Goal: Task Accomplishment & Management: Manage account settings

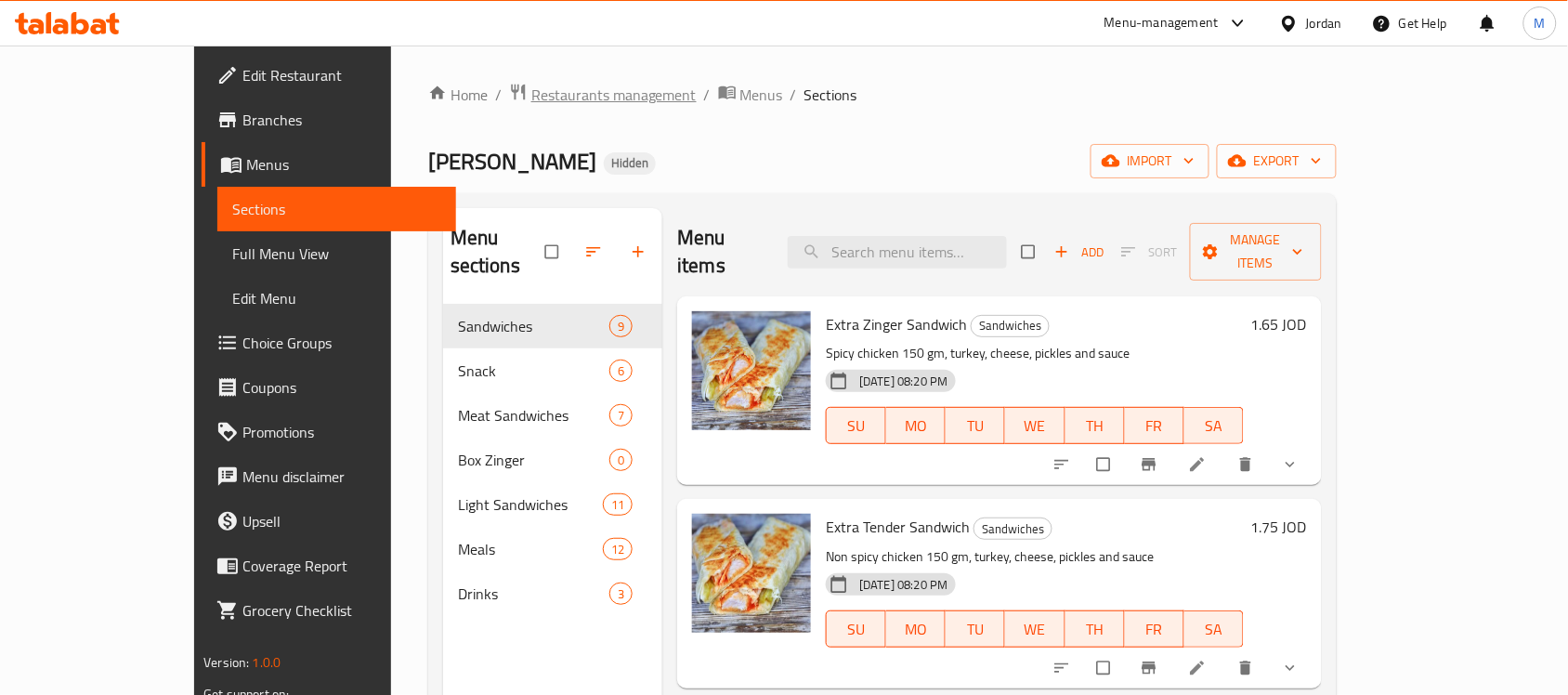
click at [531, 104] on span "Restaurants management" at bounding box center [614, 94] width 166 height 22
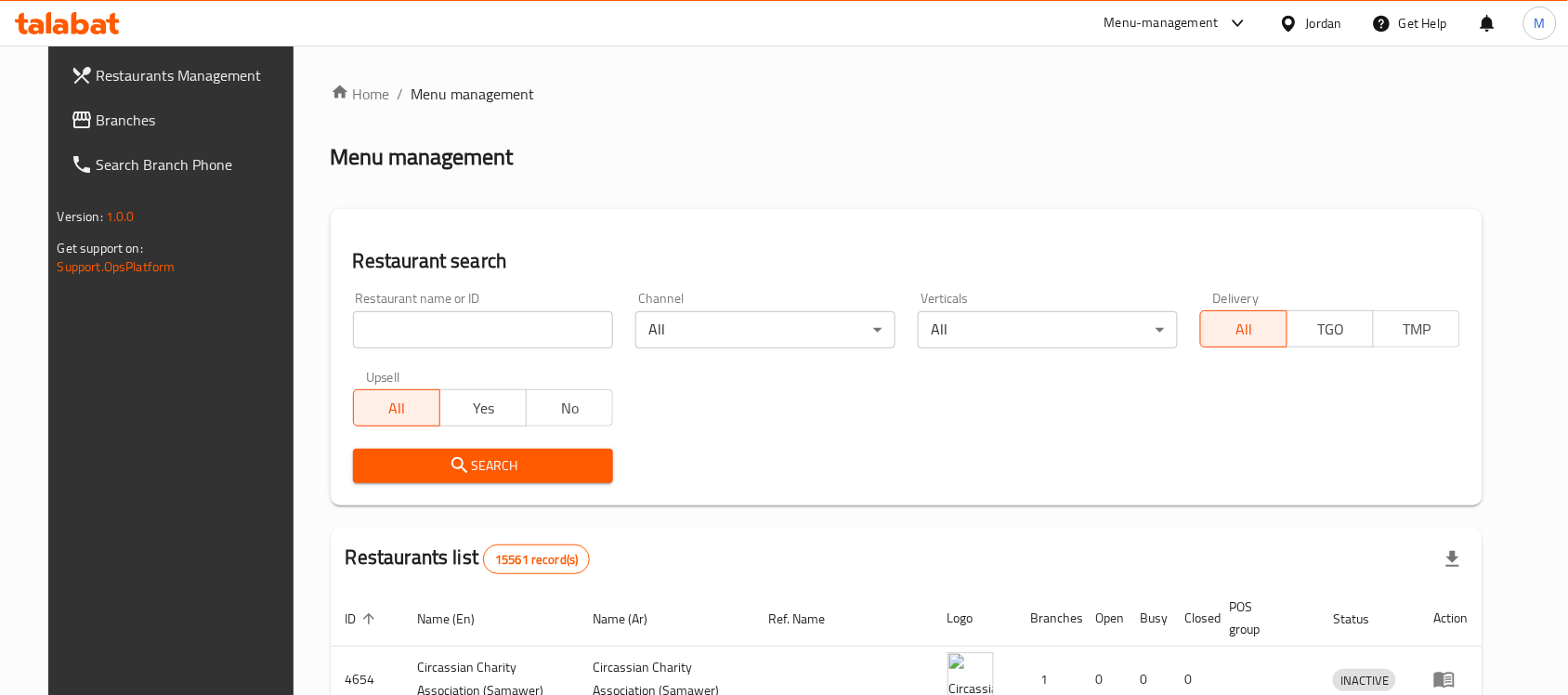
click at [1322, 25] on div "Jordan" at bounding box center [1324, 23] width 37 height 20
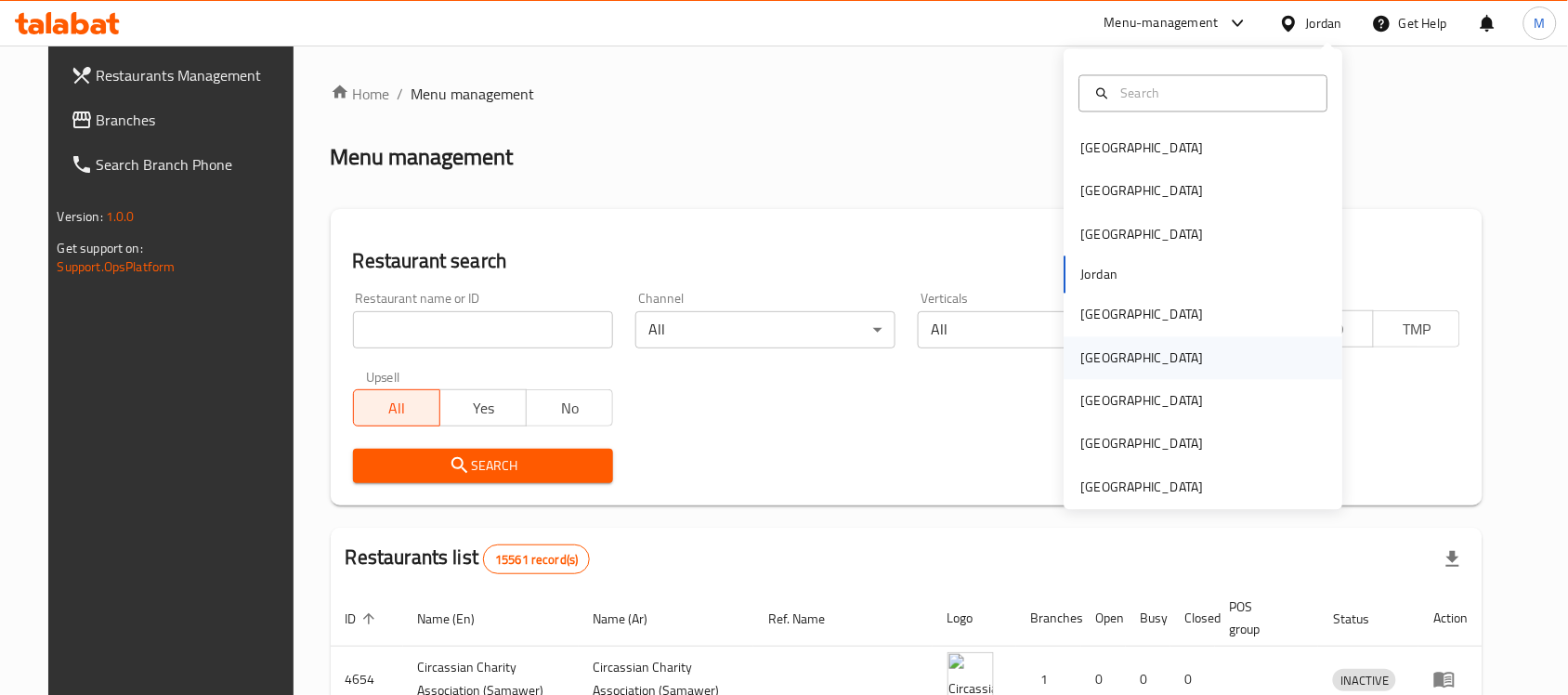
click at [1113, 349] on div "[GEOGRAPHIC_DATA]" at bounding box center [1204, 357] width 279 height 42
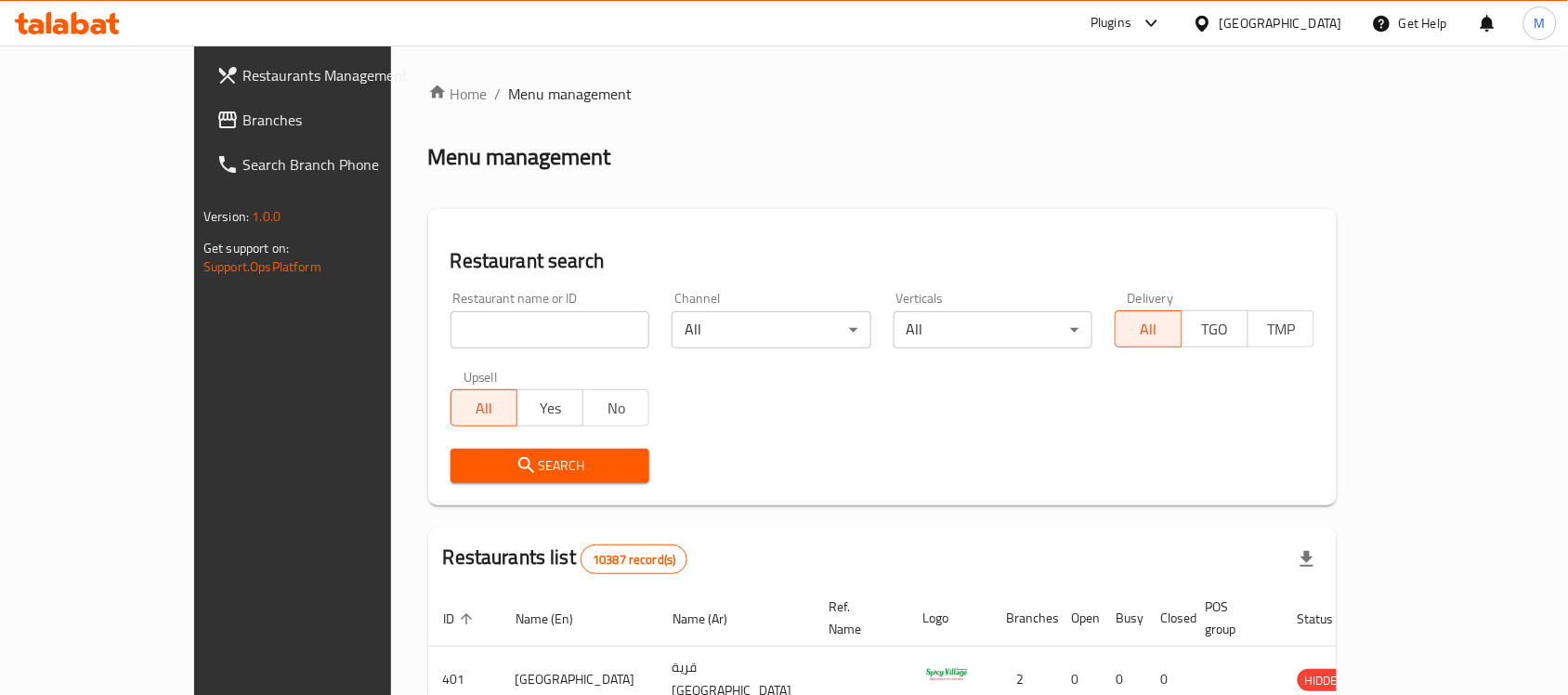
click at [243, 121] on span "Branches" at bounding box center [342, 119] width 199 height 22
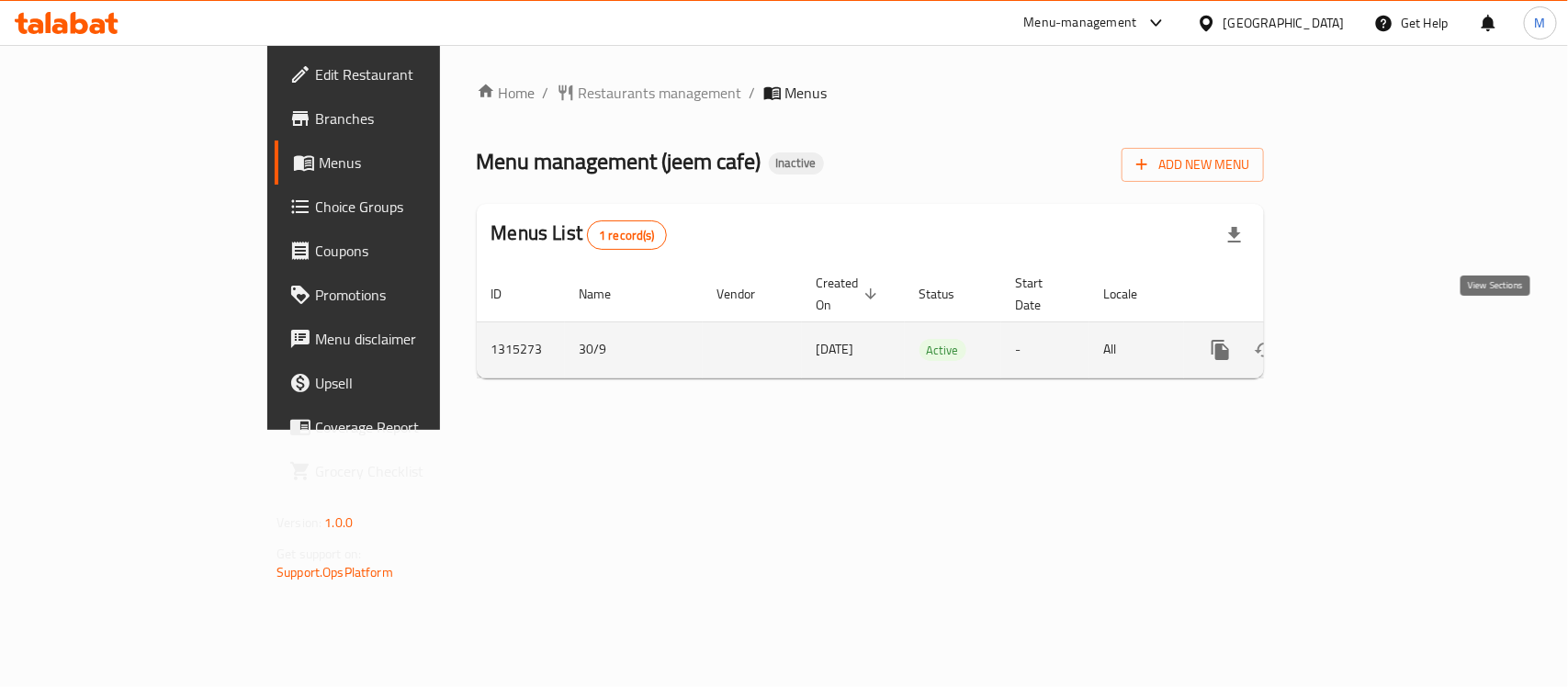
click at [1364, 339] on icon "enhanced table" at bounding box center [1353, 349] width 22 height 22
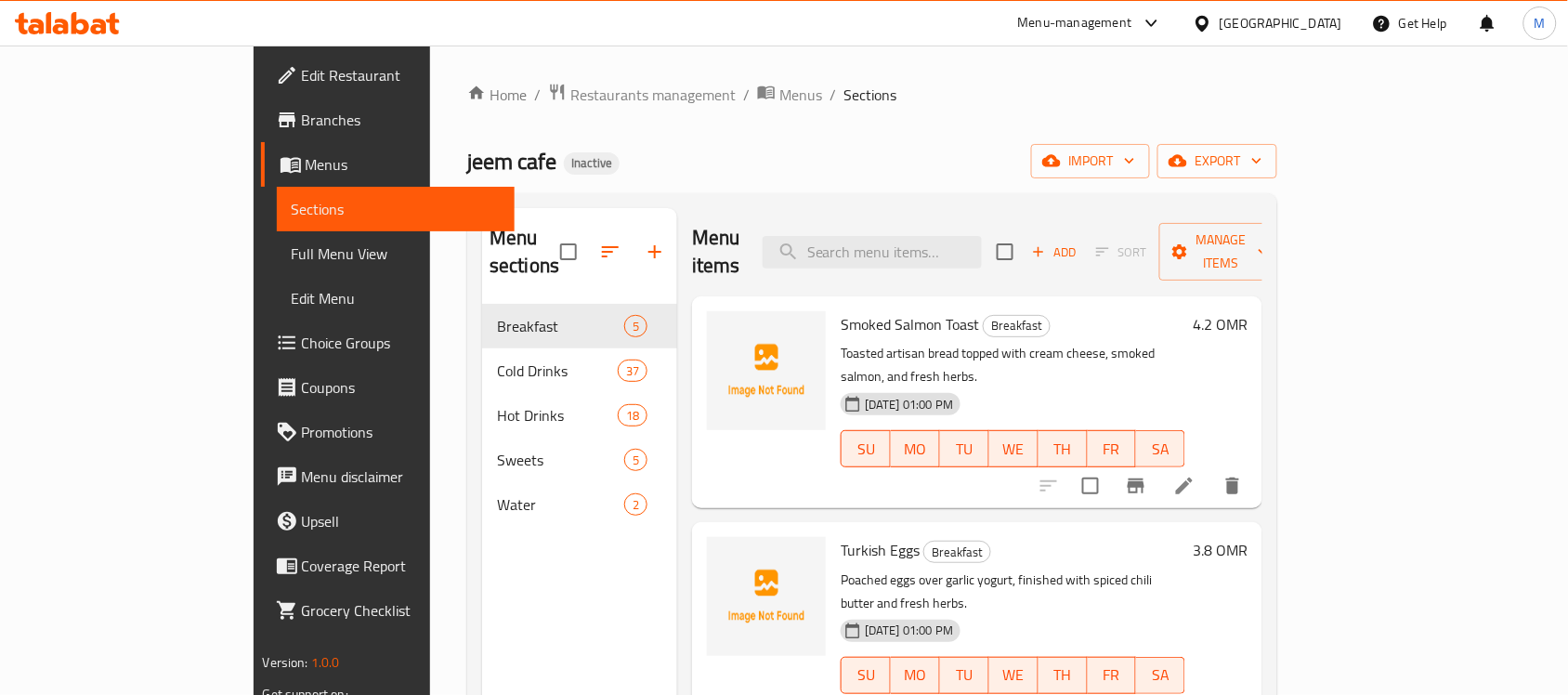
click at [302, 81] on span "Edit Restaurant" at bounding box center [401, 75] width 199 height 22
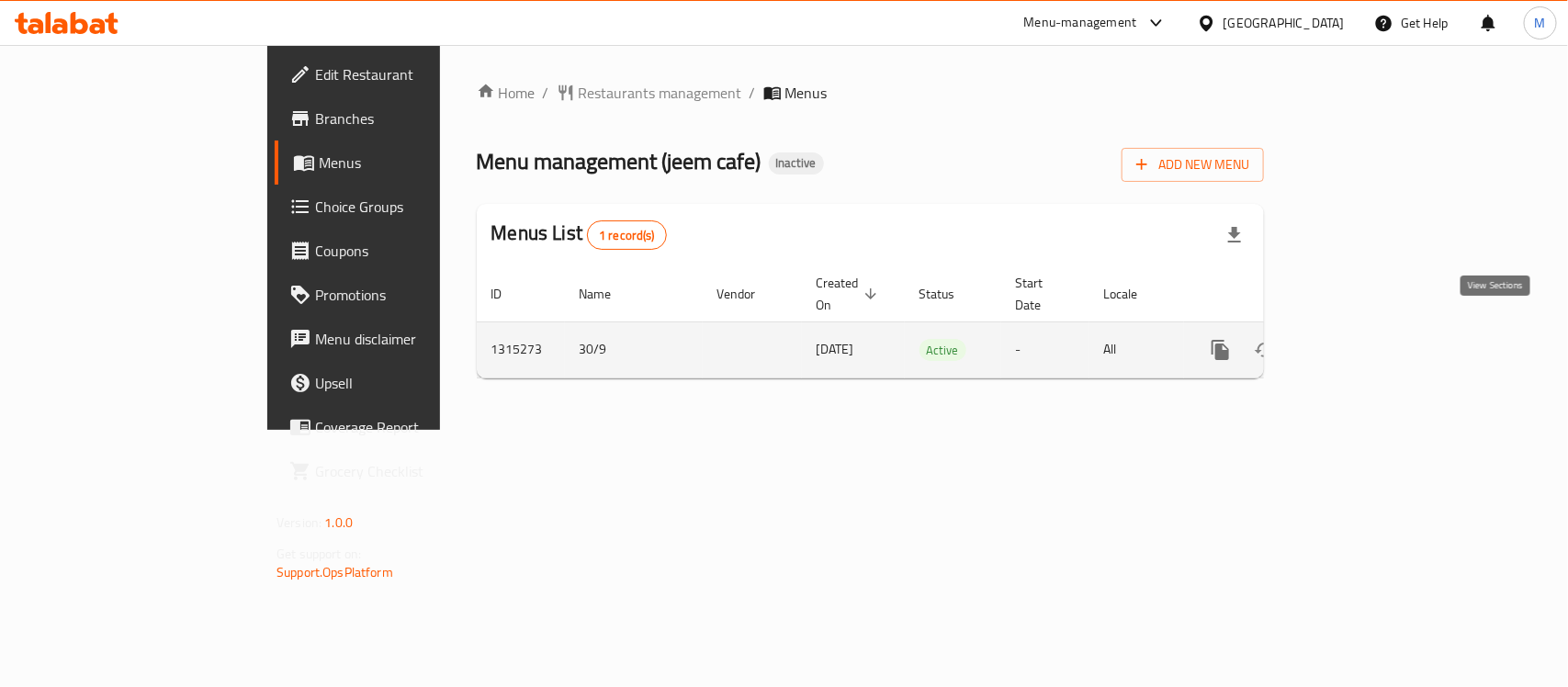
click at [1364, 339] on icon "enhanced table" at bounding box center [1353, 349] width 22 height 22
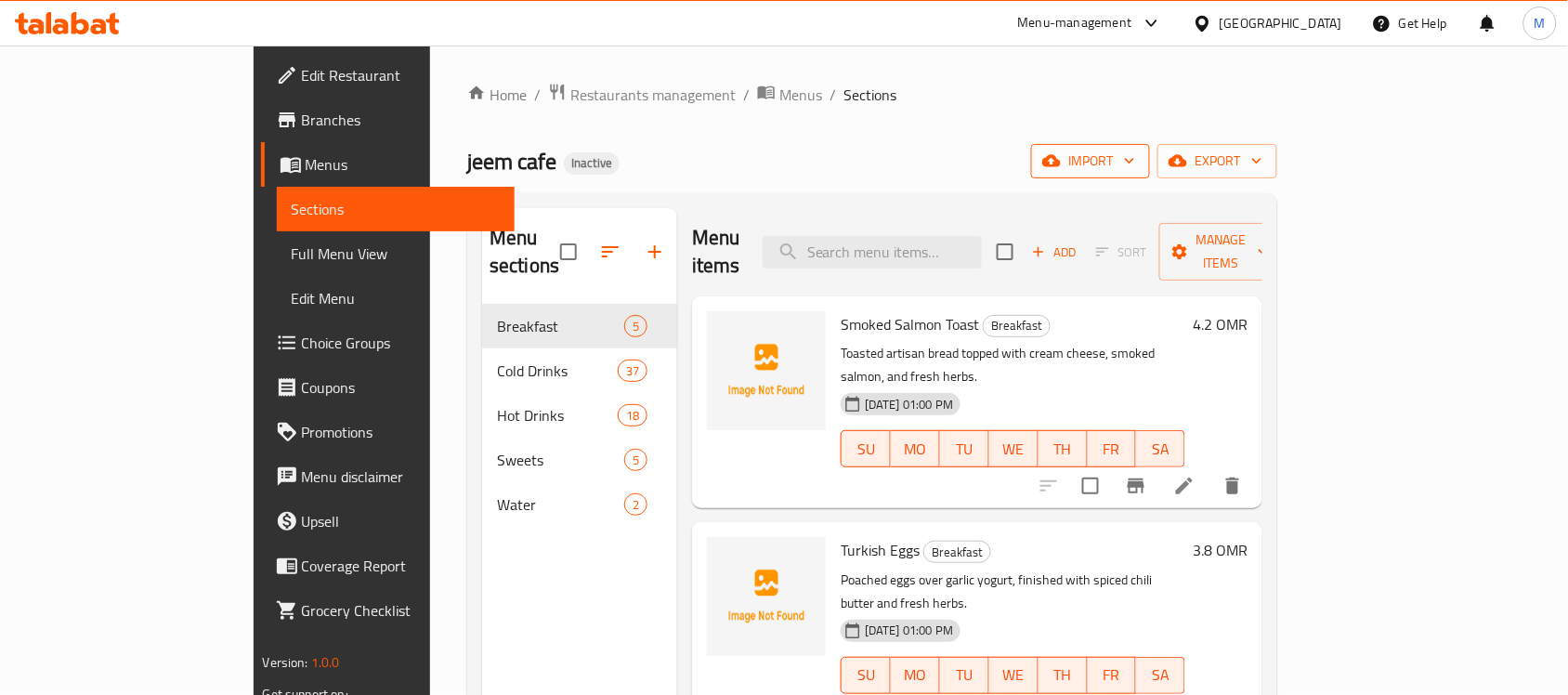
click at [1135, 149] on span "import" at bounding box center [1091, 161] width 90 height 23
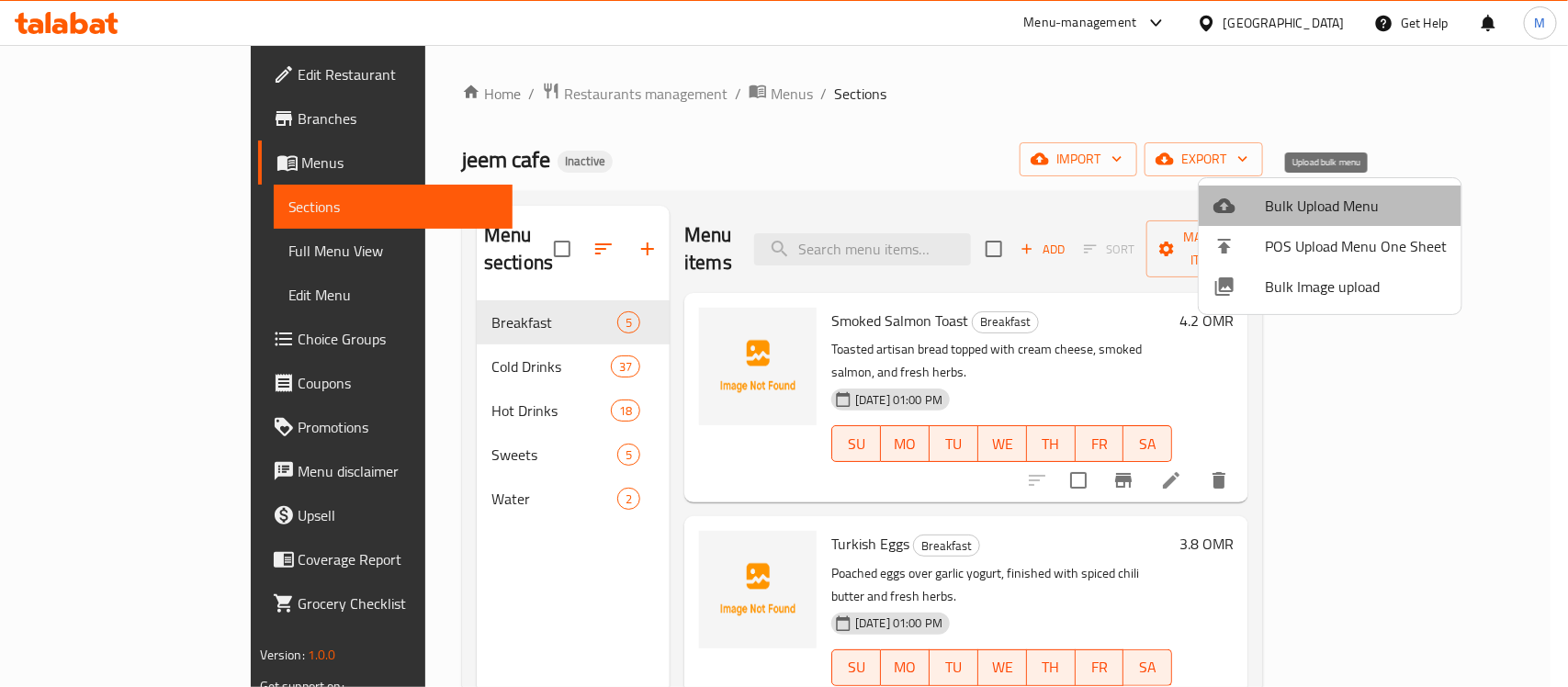
click at [1349, 204] on span "Bulk Upload Menu" at bounding box center [1356, 206] width 182 height 22
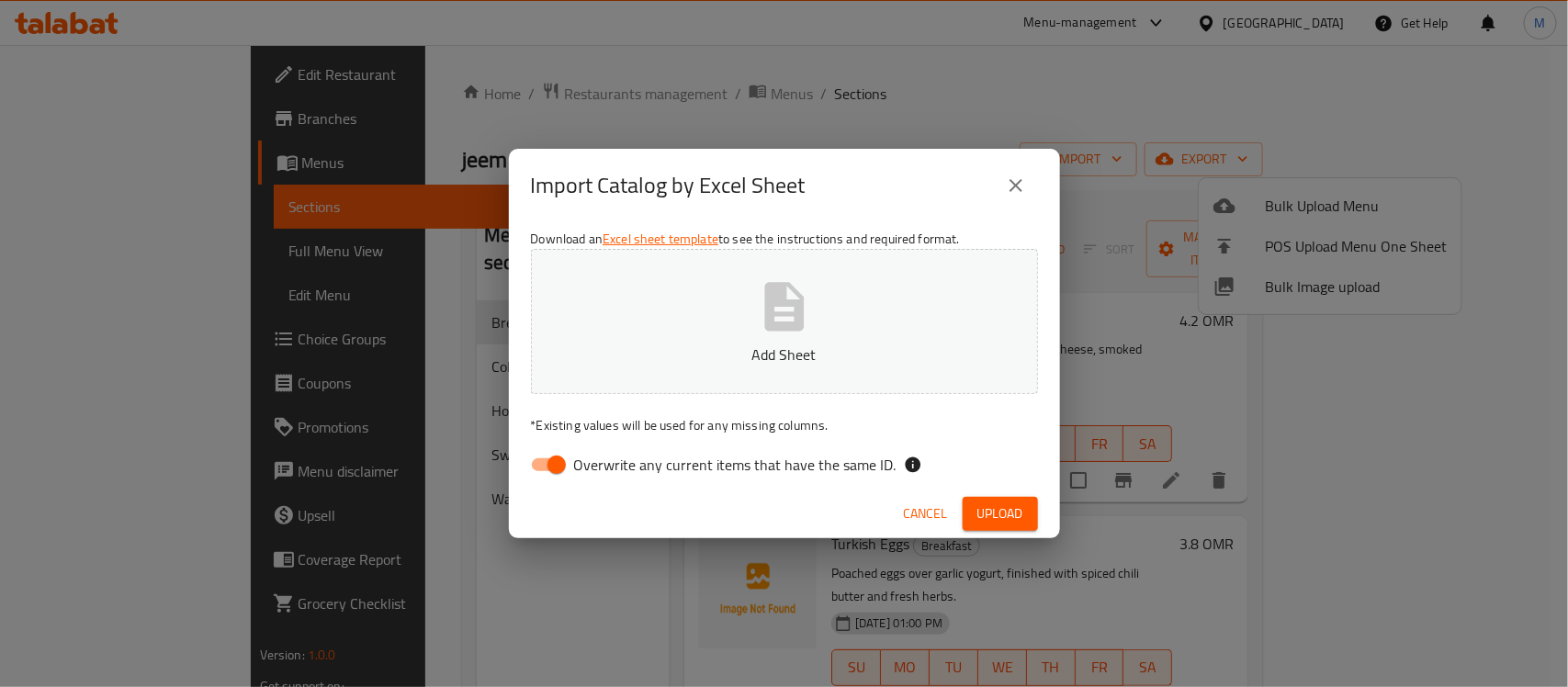
click at [928, 512] on span "Cancel" at bounding box center [926, 514] width 44 height 23
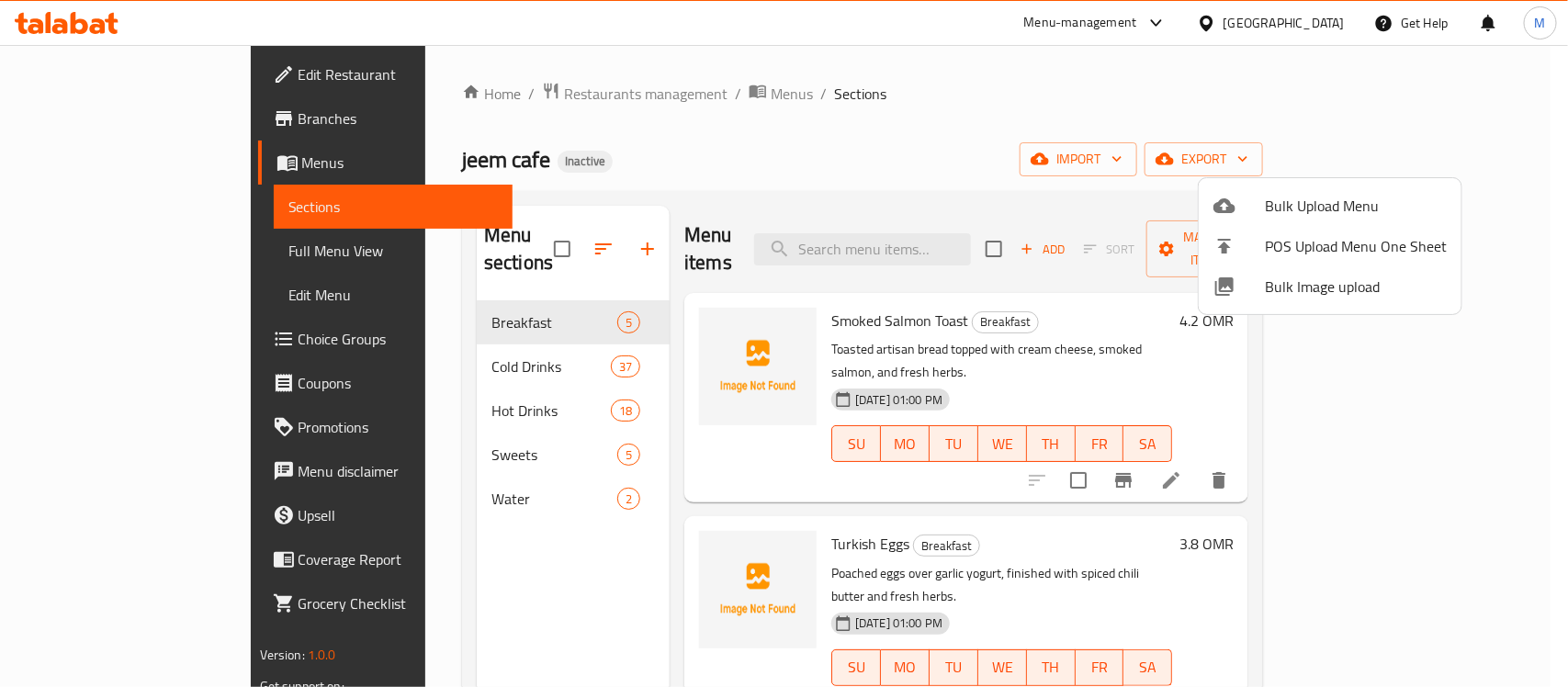
click at [1311, 291] on span "Bulk Image upload" at bounding box center [1356, 286] width 182 height 22
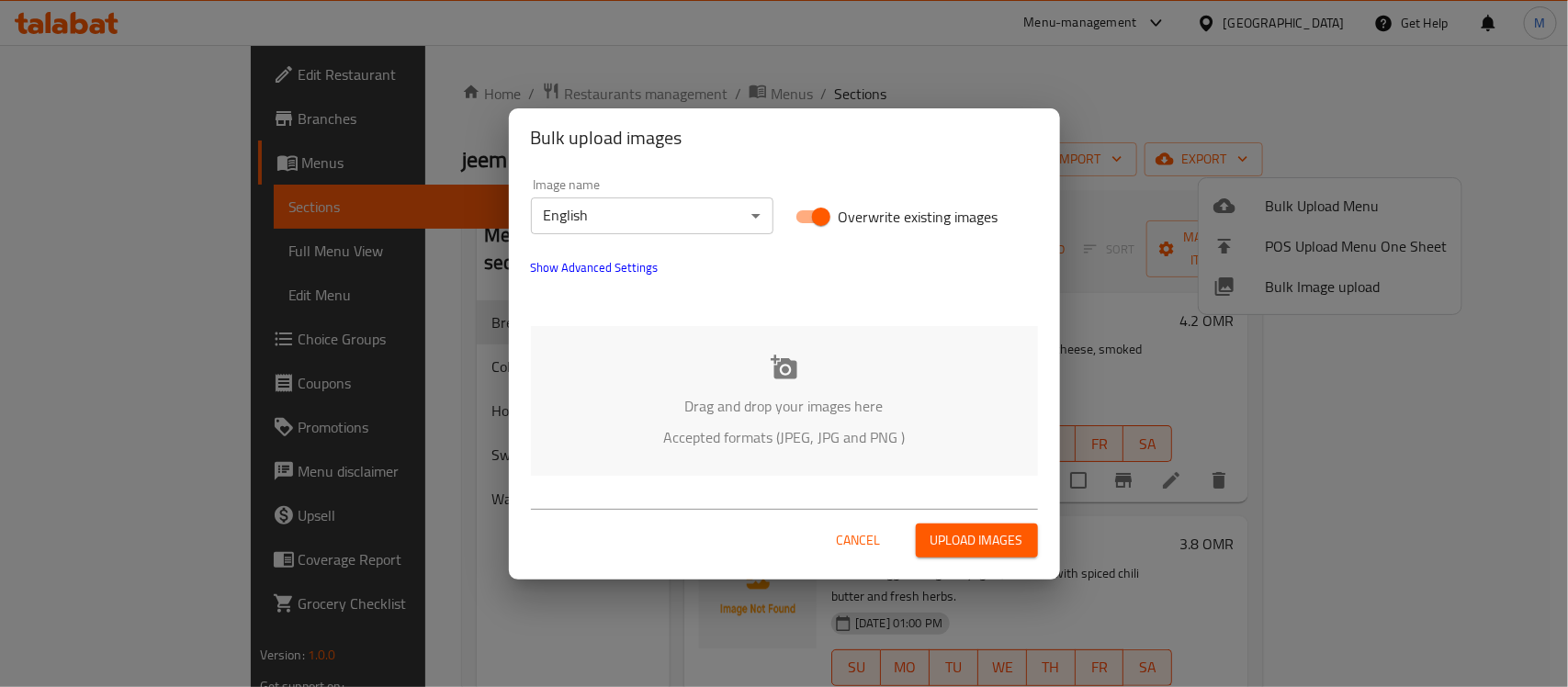
click at [814, 361] on div "Drag and drop your images here Accepted formats (JPEG, JPG and PNG )" at bounding box center [784, 401] width 507 height 149
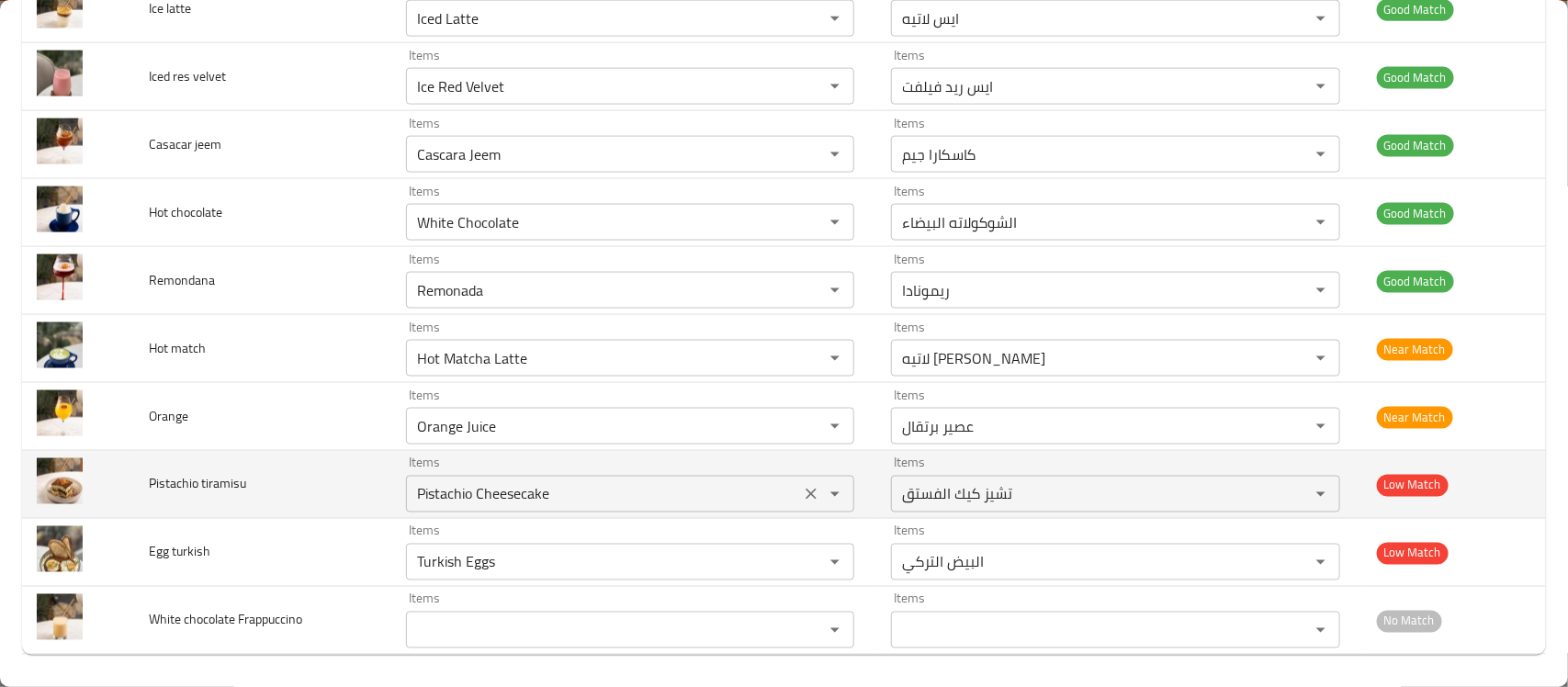
scroll to position [4264, 0]
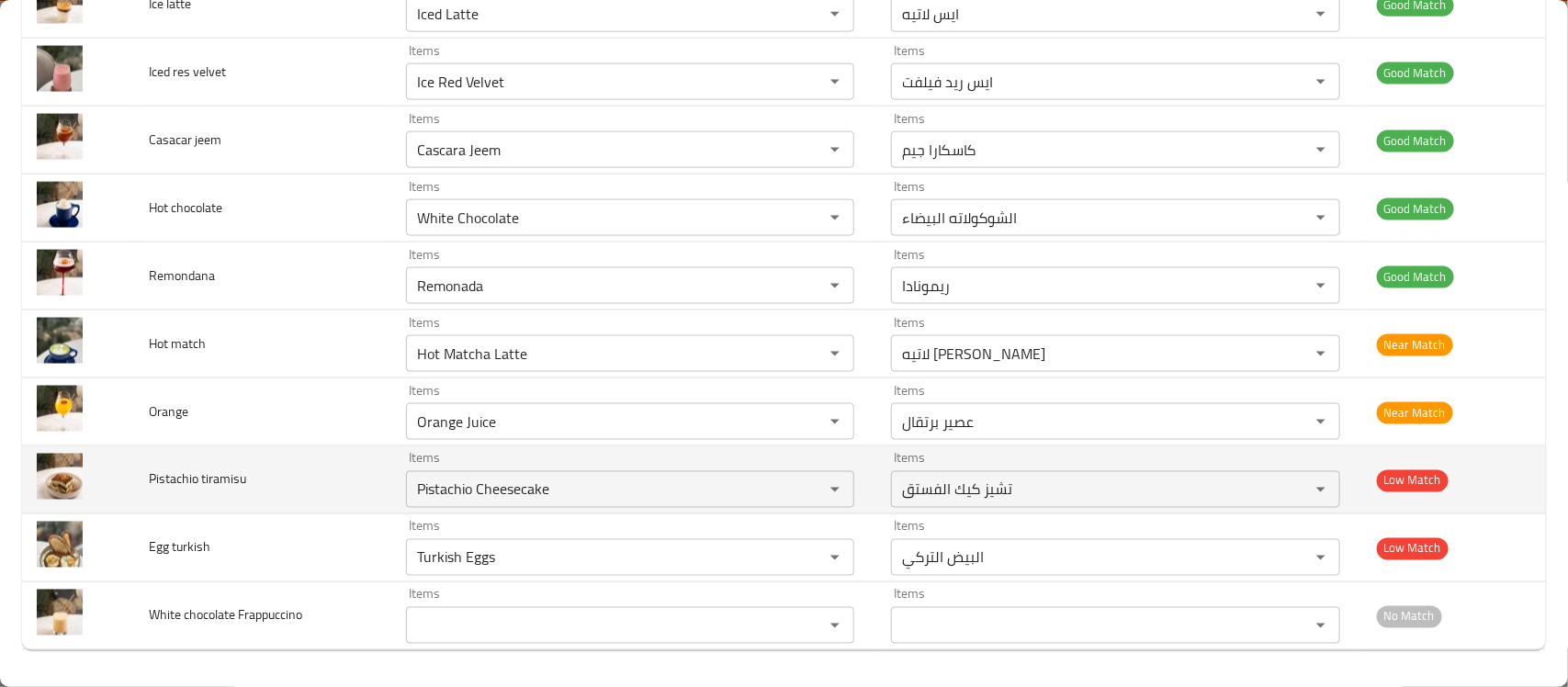
click at [230, 486] on span "Pistachio tiramisu" at bounding box center [197, 479] width 97 height 24
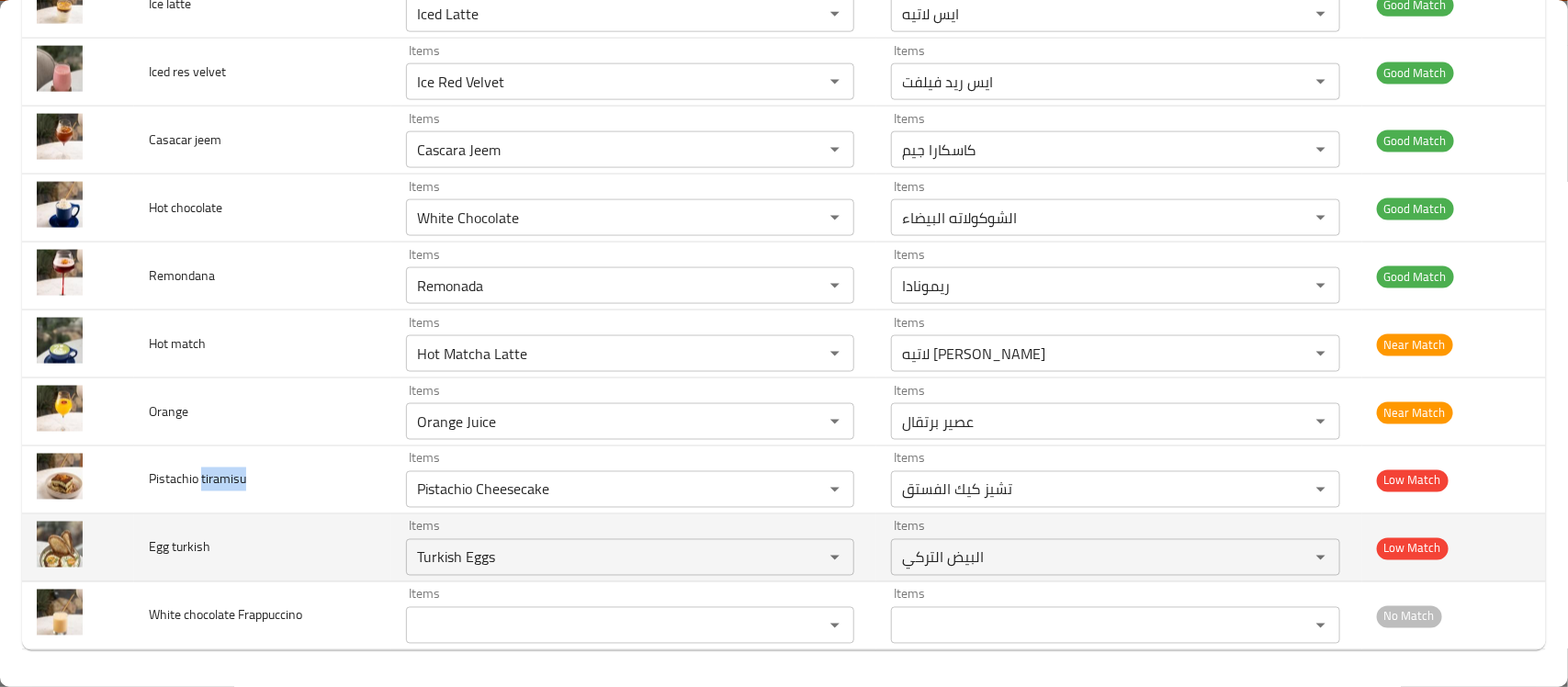
copy span "tiramisu"
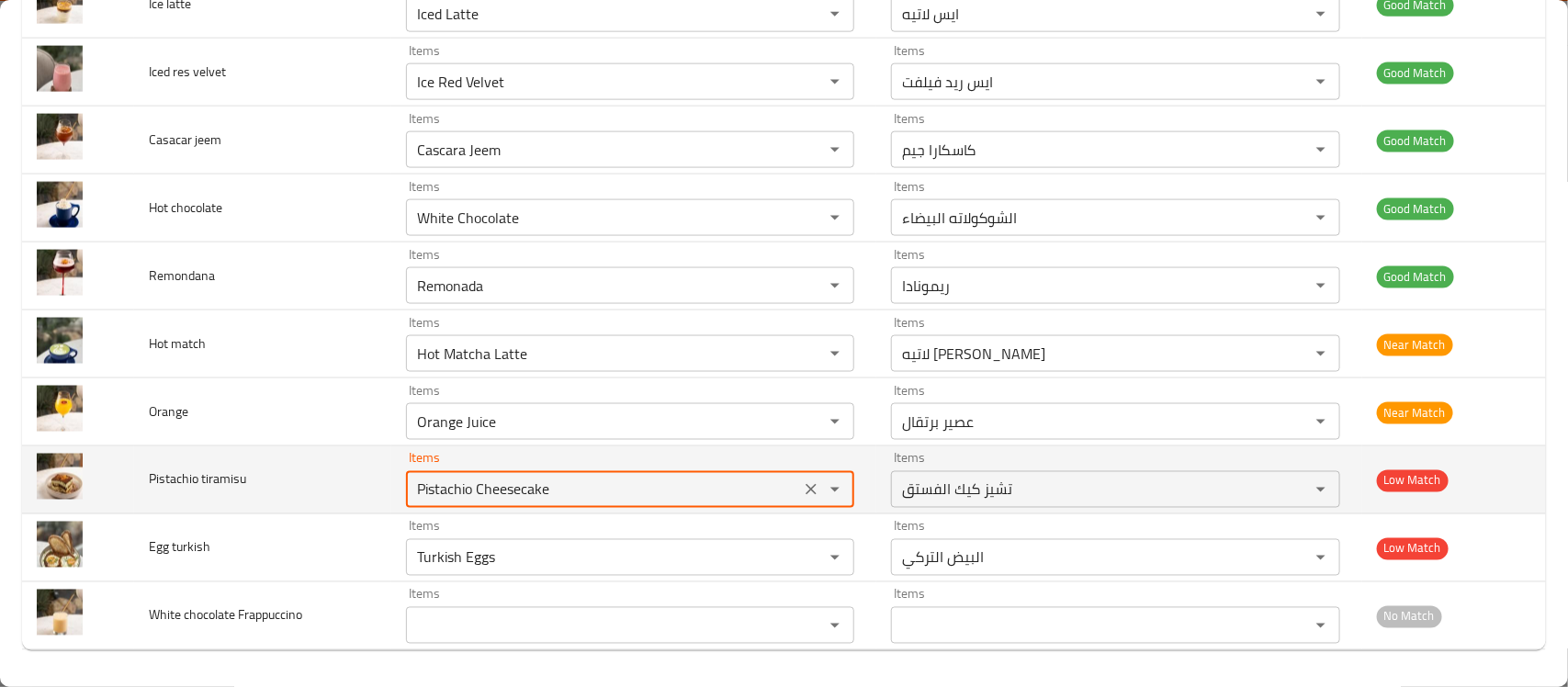
click at [575, 487] on tiramisu "Pistachio Cheesecake" at bounding box center [603, 489] width 383 height 26
paste tiramisu "tiramisu"
click at [180, 473] on span "Pistachio tiramisu" at bounding box center [197, 479] width 97 height 24
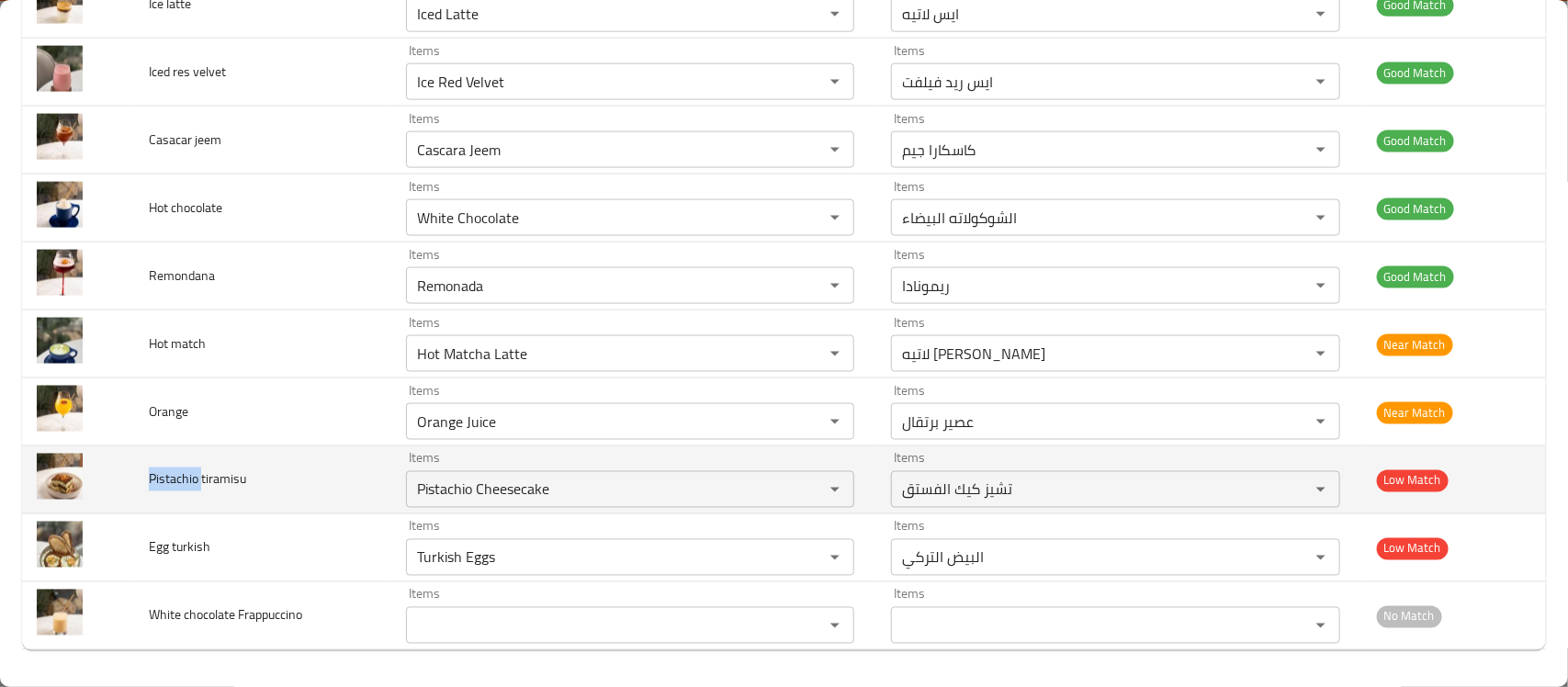
click at [180, 473] on span "Pistachio tiramisu" at bounding box center [197, 479] width 97 height 24
copy span "Pistachio"
click at [526, 487] on tiramisu "Pistachio Cheesecake" at bounding box center [603, 489] width 383 height 26
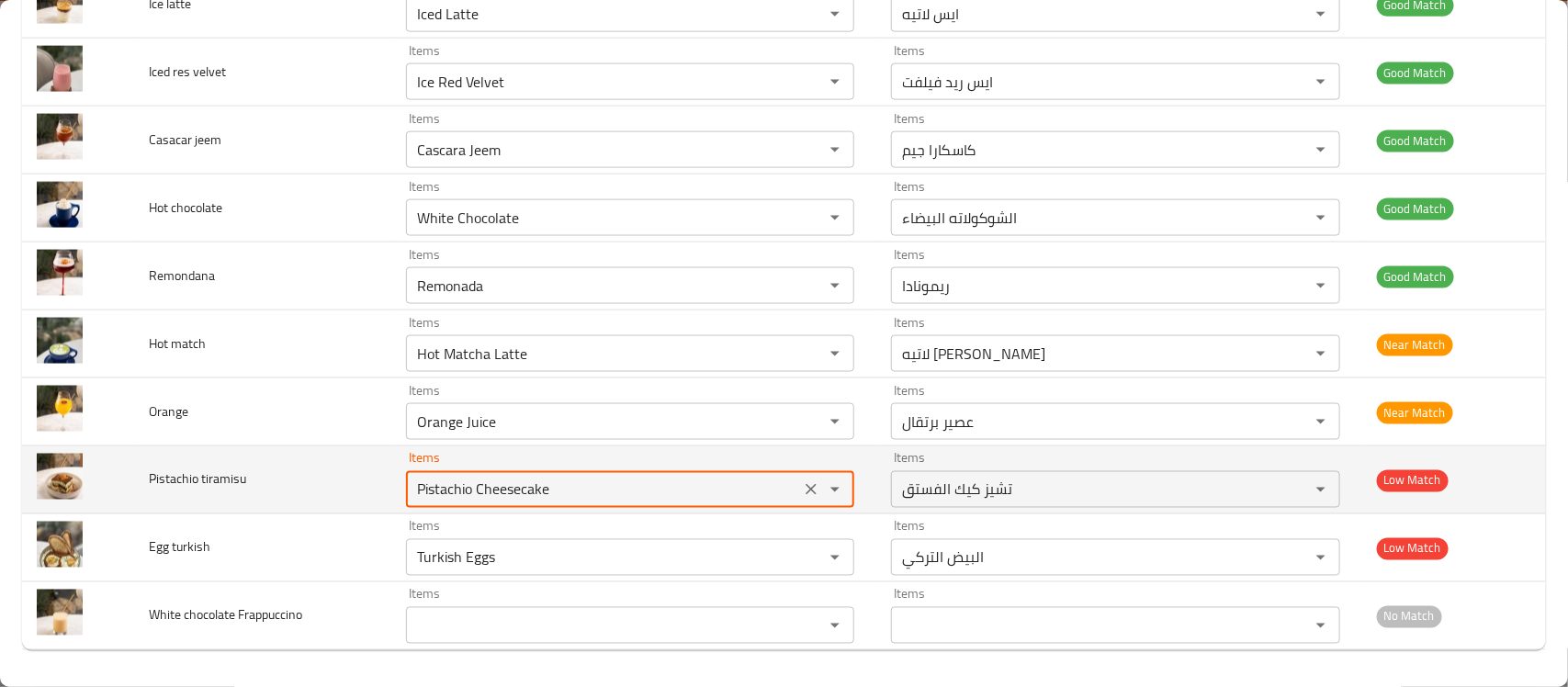
paste tiramisu "enhanced table"
type tiramisu "Pistachio"
click at [802, 484] on icon "Clear" at bounding box center [810, 489] width 18 height 18
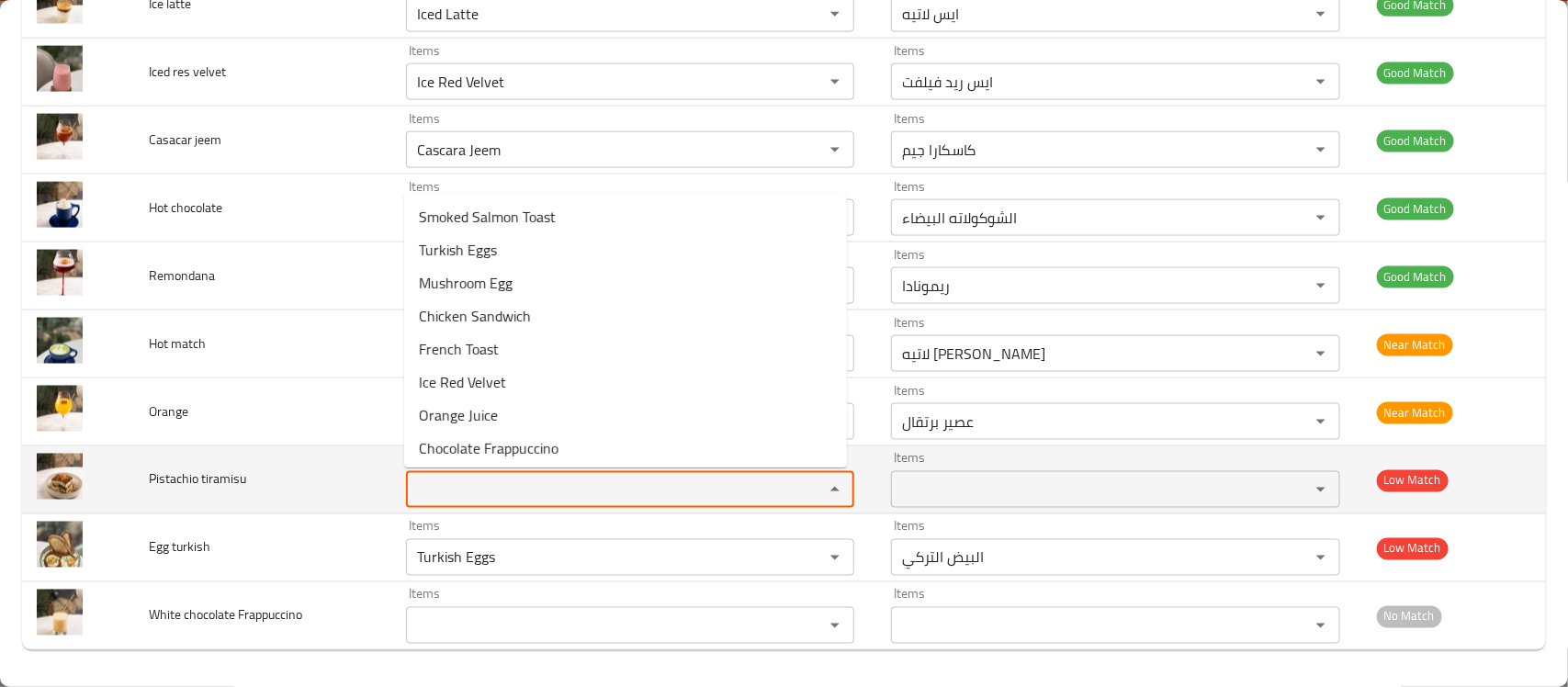
click at [332, 470] on td "Pistachio tiramisu" at bounding box center [263, 480] width 257 height 68
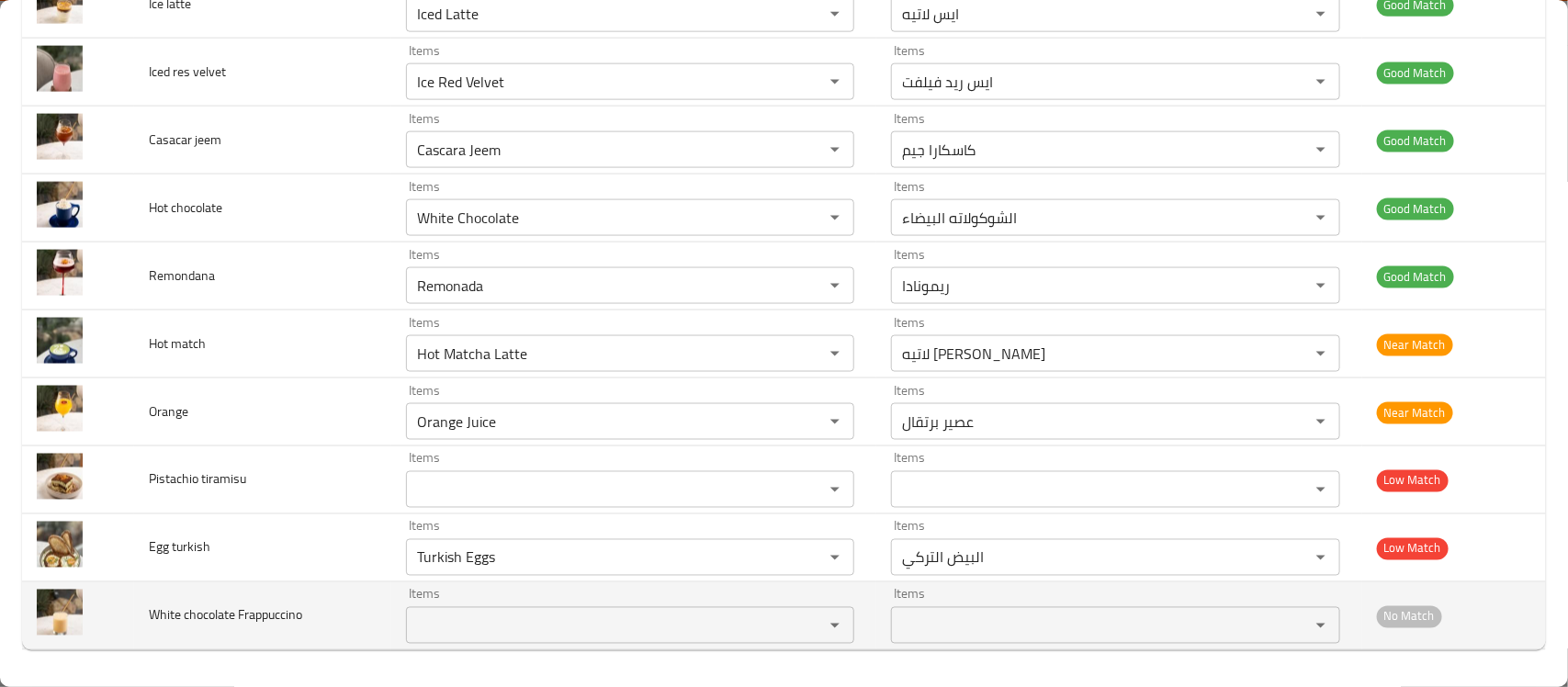
click at [281, 614] on span "White chocolate Frappuccino" at bounding box center [225, 615] width 153 height 24
copy span "Frappuccino"
click at [493, 617] on Frappuccino "Items" at bounding box center [603, 625] width 383 height 26
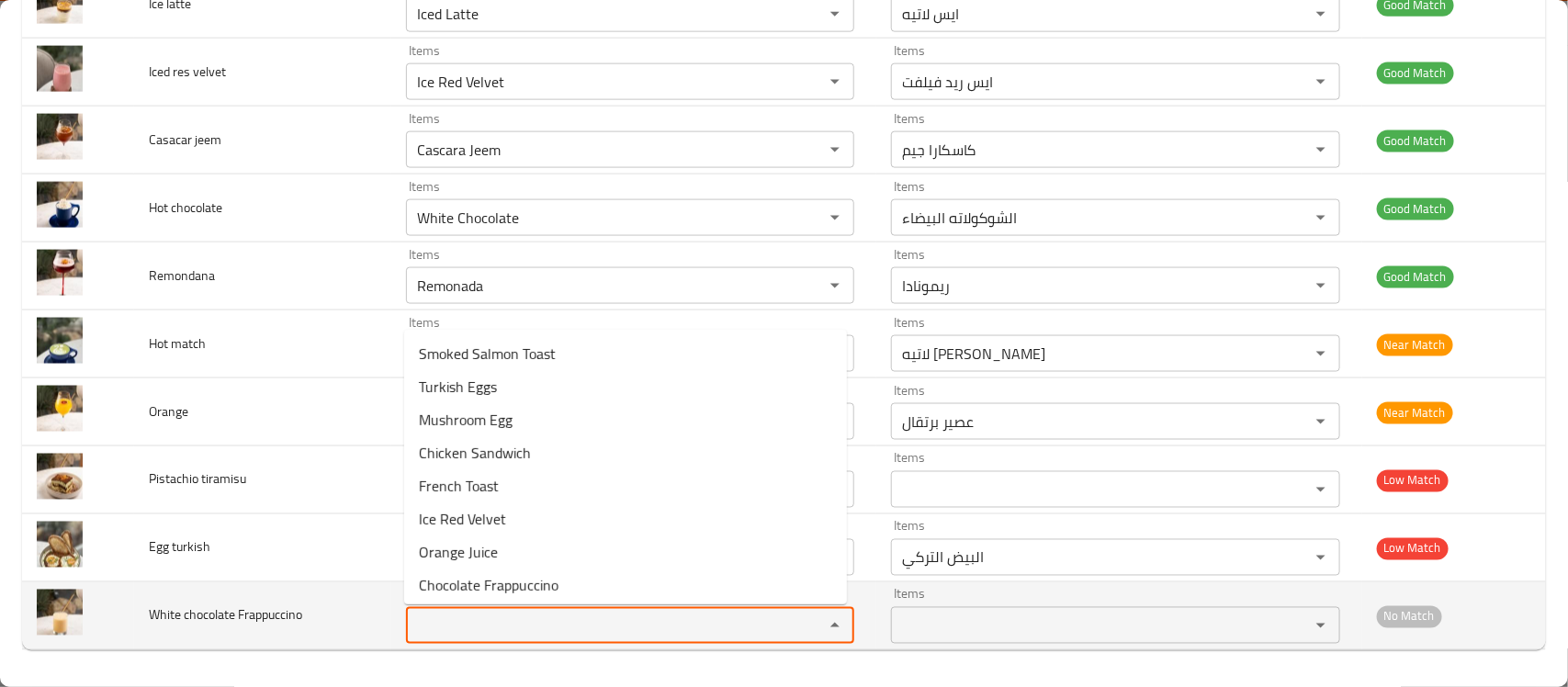
paste Frappuccino "Frappuccino"
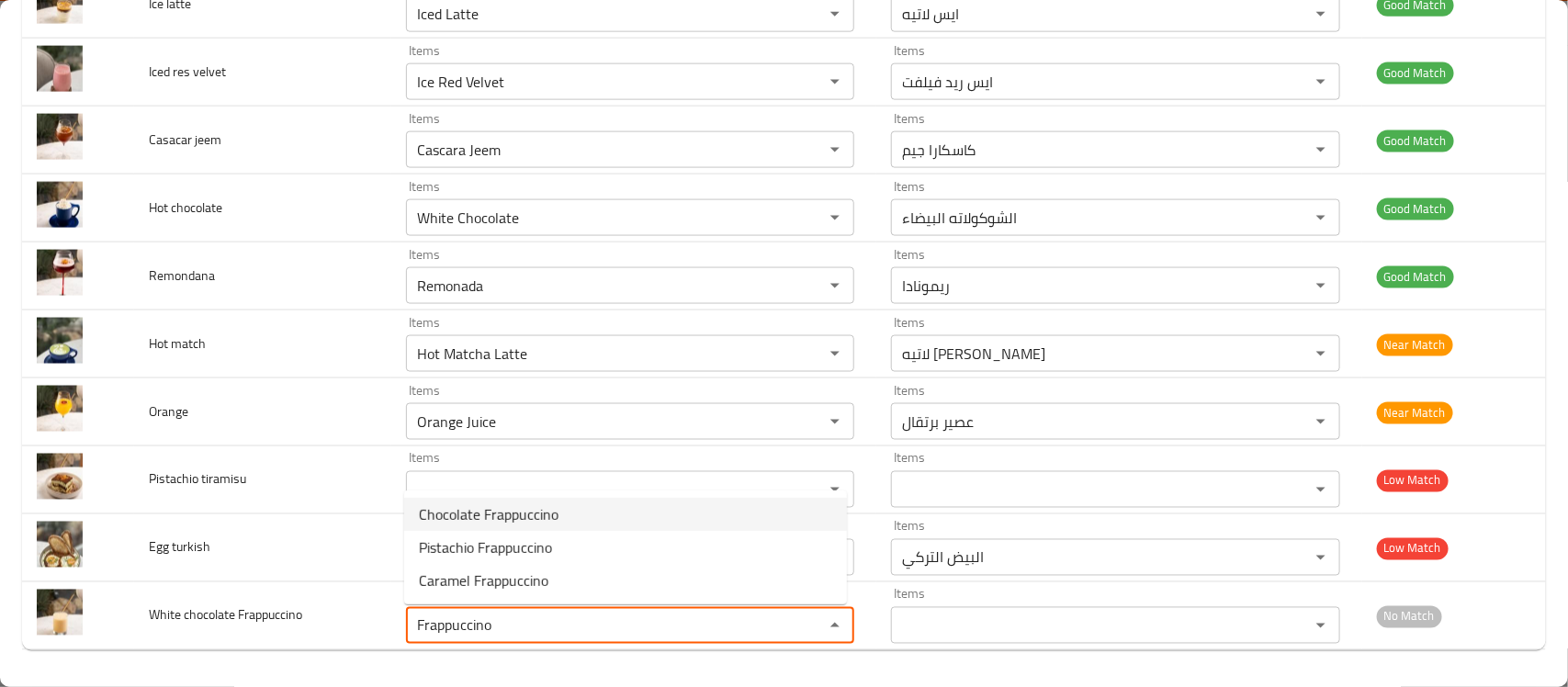
click at [512, 508] on span "Chocolate Frappuccino" at bounding box center [488, 514] width 140 height 22
type Frappuccino "Chocolate Frappuccino"
type Frappuccino-ar "فرابتشينو الشوكولاتة"
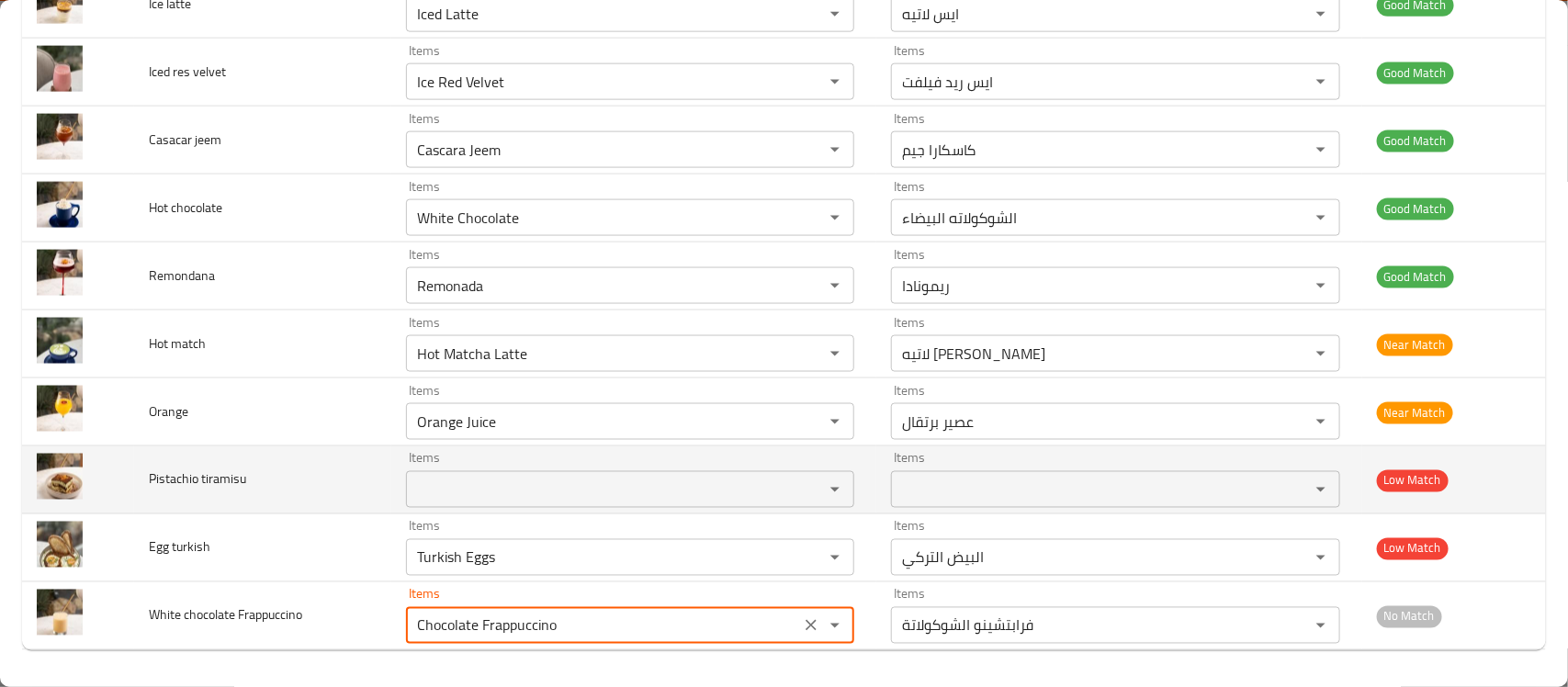
type Frappuccino "Chocolate Frappuccino"
click at [327, 497] on td "Pistachio tiramisu" at bounding box center [263, 480] width 257 height 68
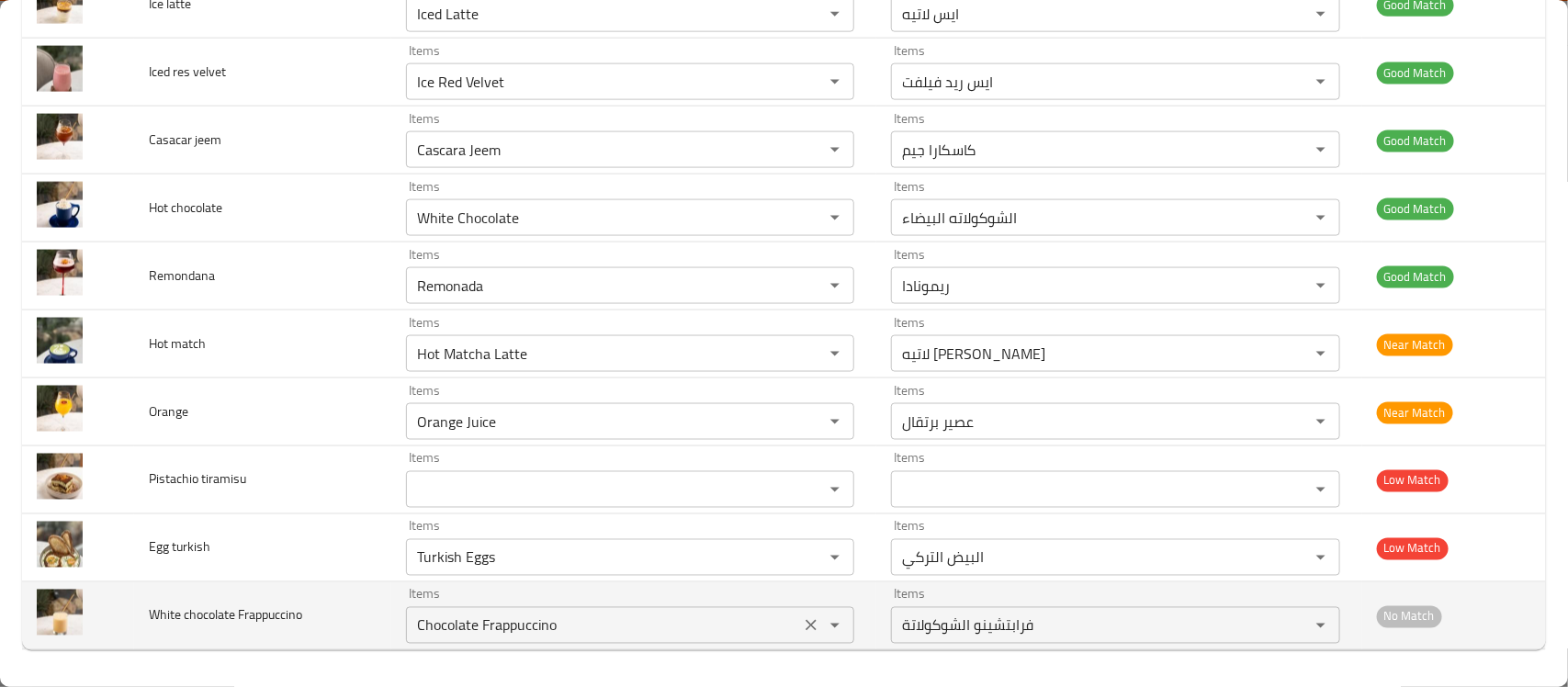
drag, startPoint x: 801, startPoint y: 627, endPoint x: 783, endPoint y: 626, distance: 18.0
click at [806, 627] on icon "Clear" at bounding box center [812, 625] width 11 height 11
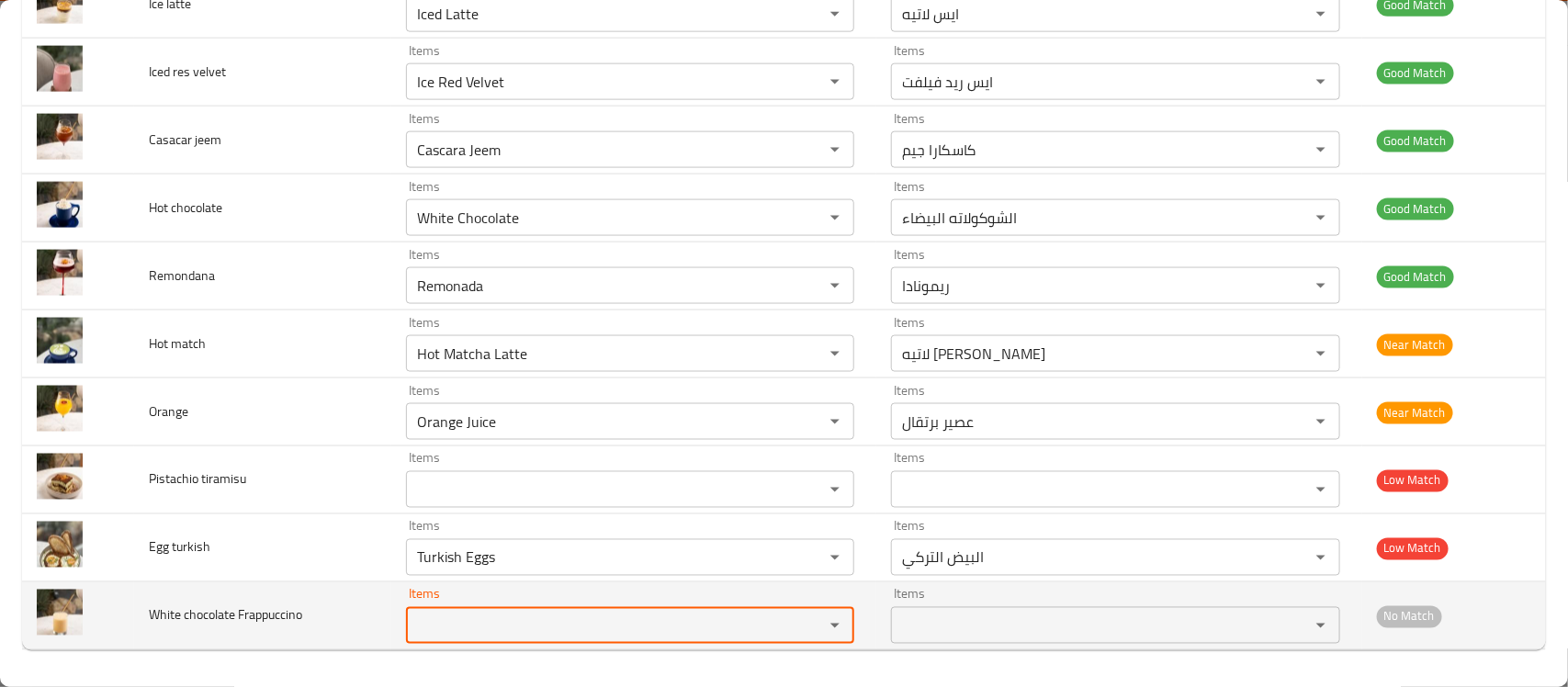
click at [156, 616] on span "White chocolate Frappuccino" at bounding box center [225, 615] width 153 height 24
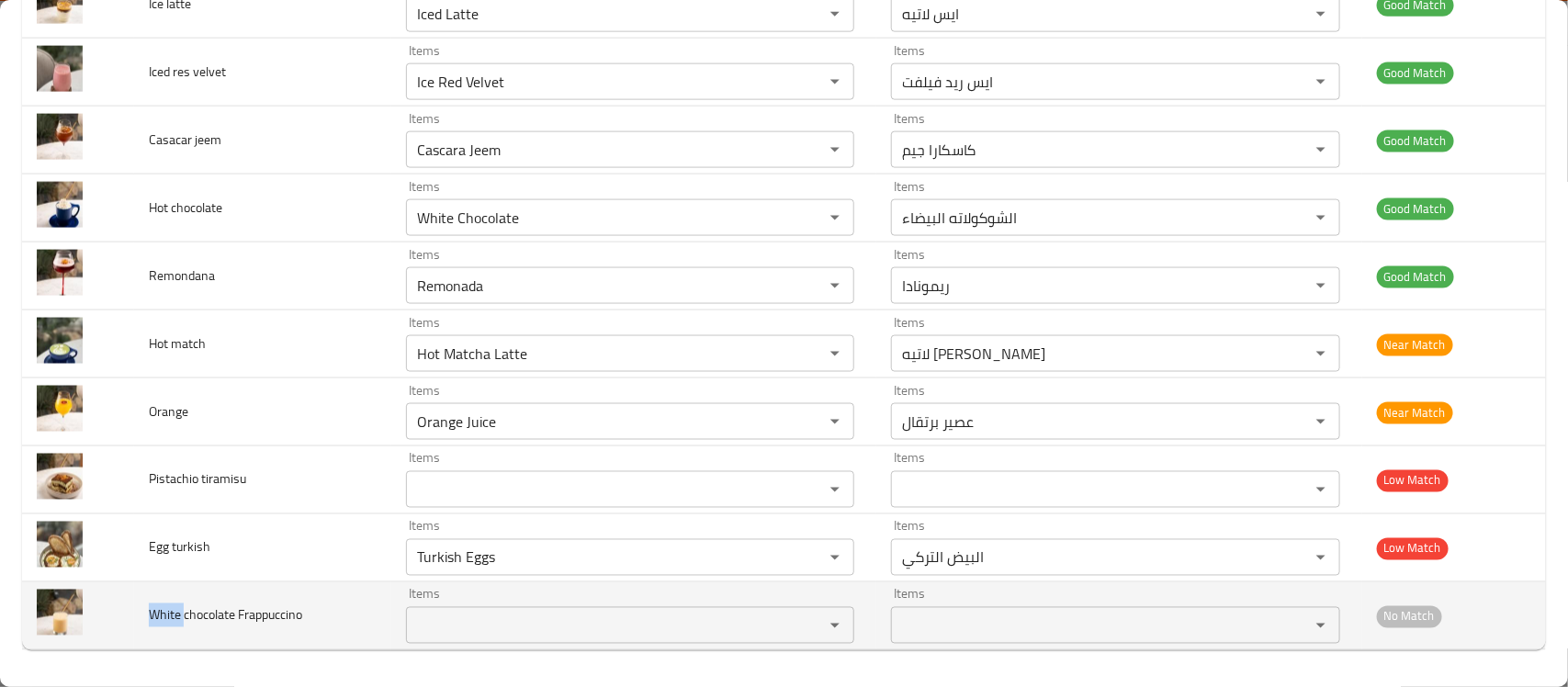
click at [156, 616] on span "White chocolate Frappuccino" at bounding box center [225, 615] width 153 height 24
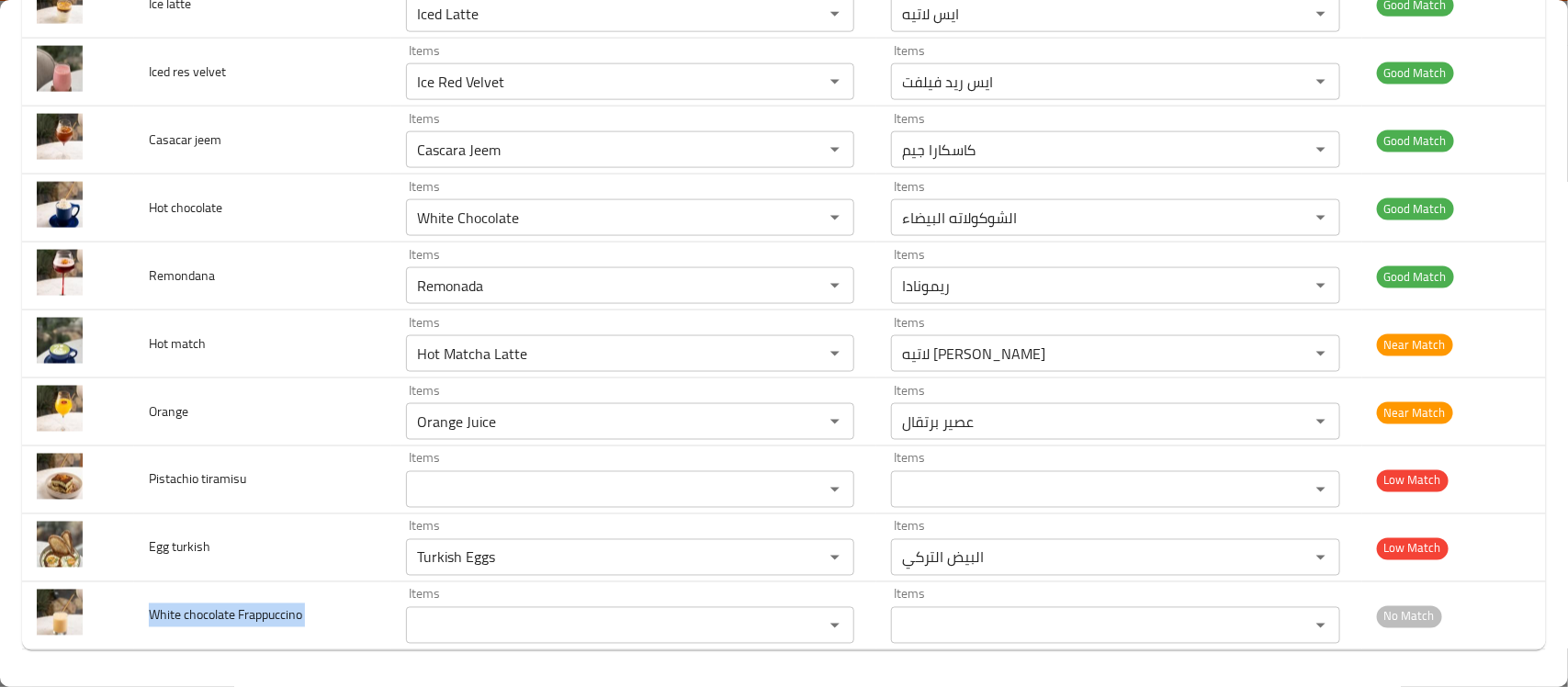
copy span "White chocolate Frappuccino"
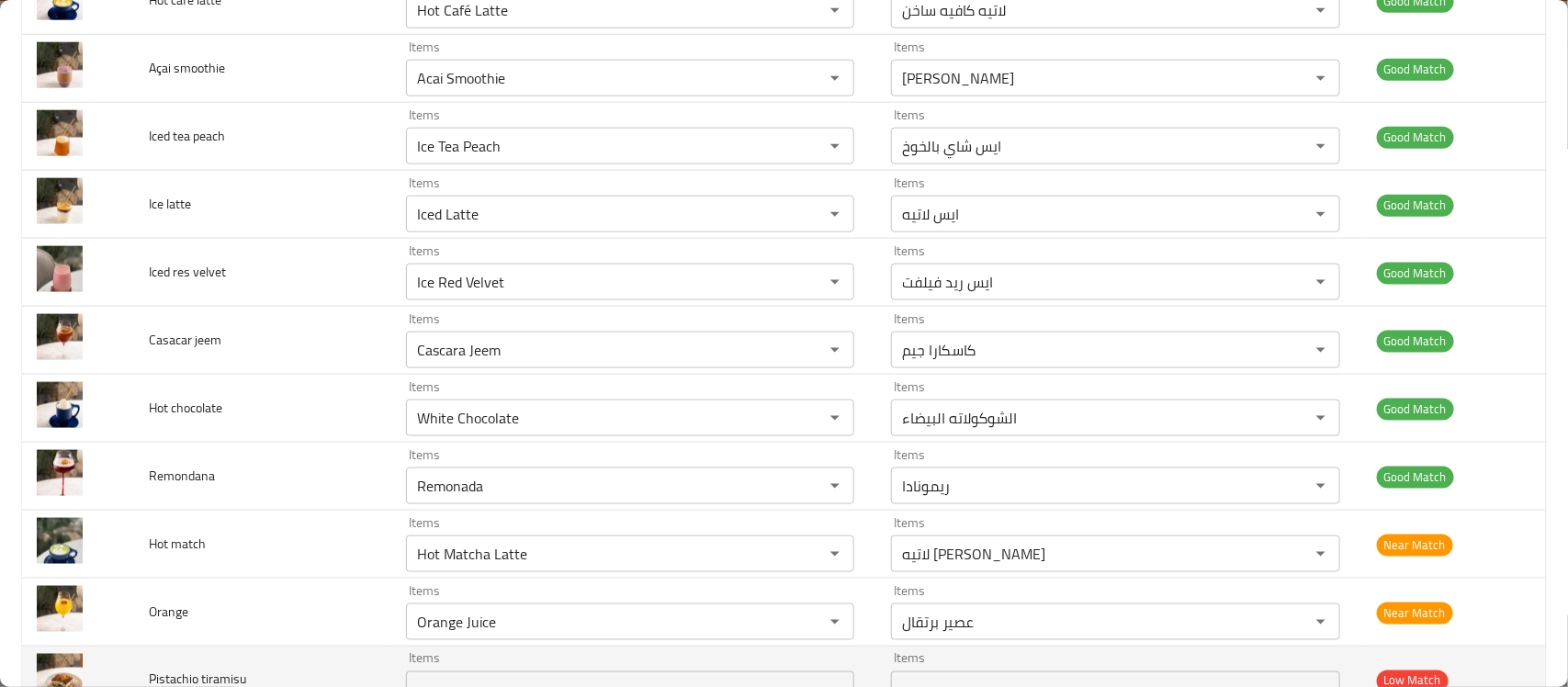
scroll to position [4034, 0]
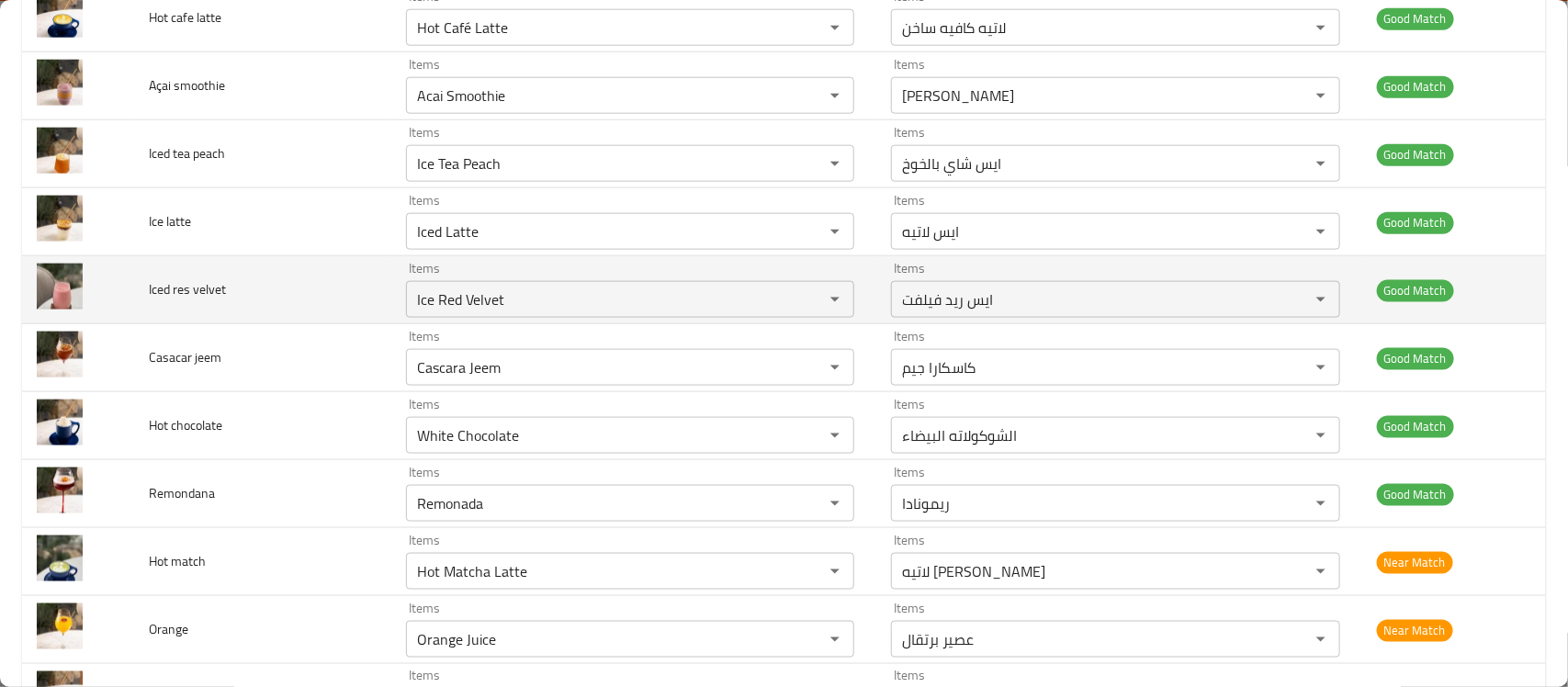
click at [342, 296] on td "Iced res velvet" at bounding box center [263, 289] width 257 height 68
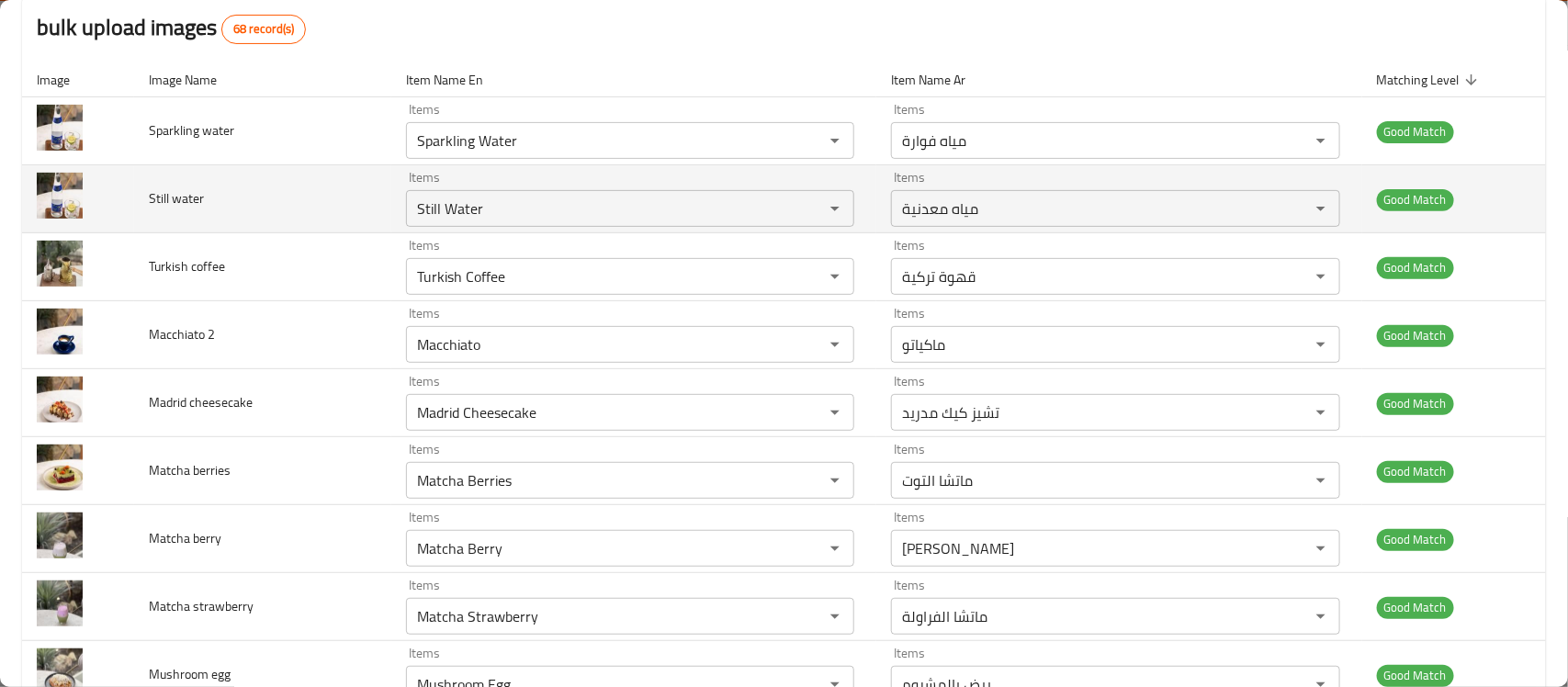
scroll to position [0, 0]
